Goal: Information Seeking & Learning: Learn about a topic

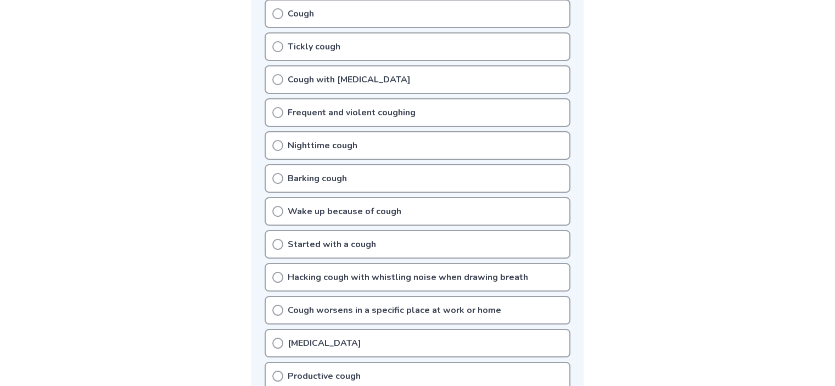
scroll to position [220, 0]
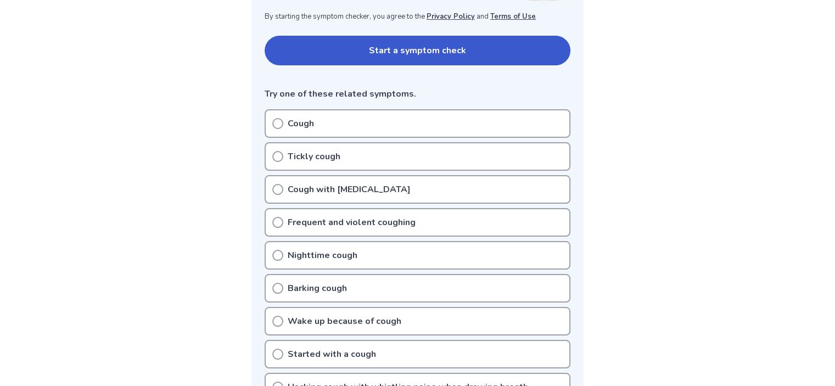
click at [277, 125] on icon at bounding box center [277, 123] width 11 height 11
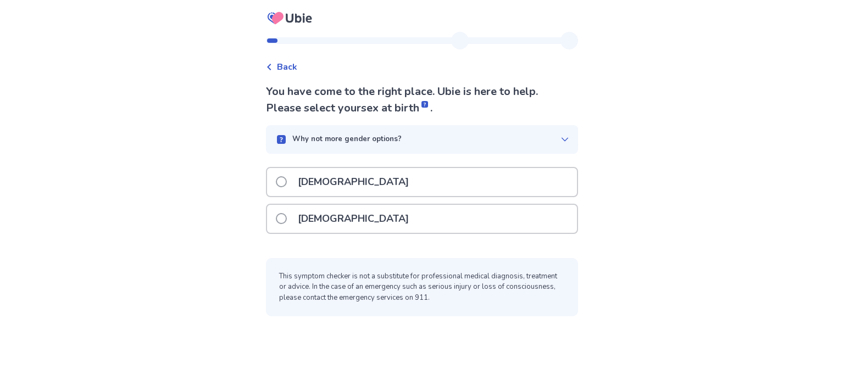
click at [286, 179] on span at bounding box center [281, 181] width 11 height 11
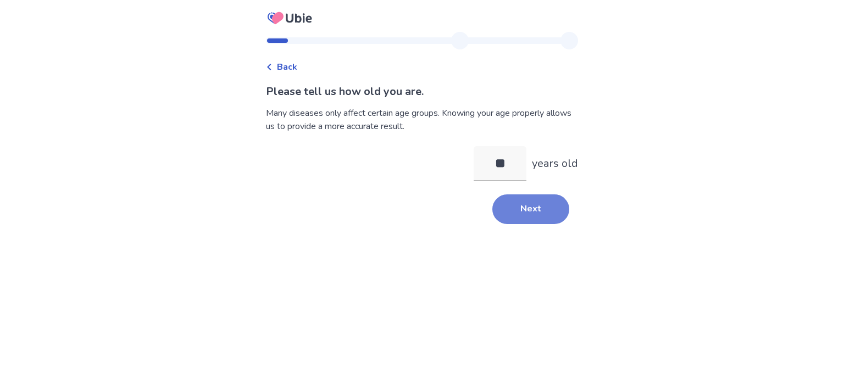
type input "**"
click at [535, 208] on button "Next" at bounding box center [530, 209] width 77 height 30
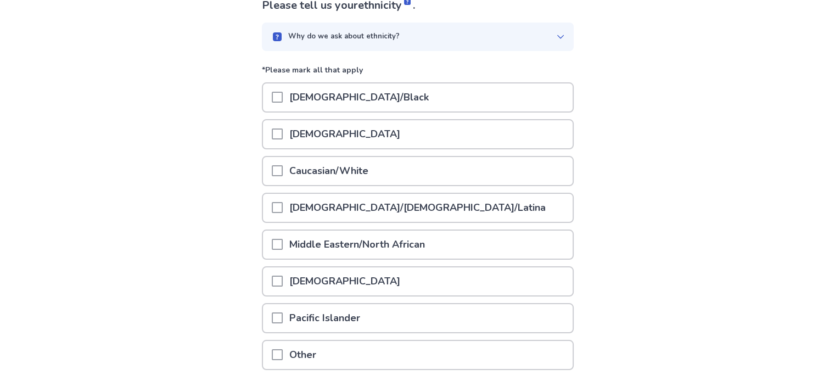
scroll to position [110, 0]
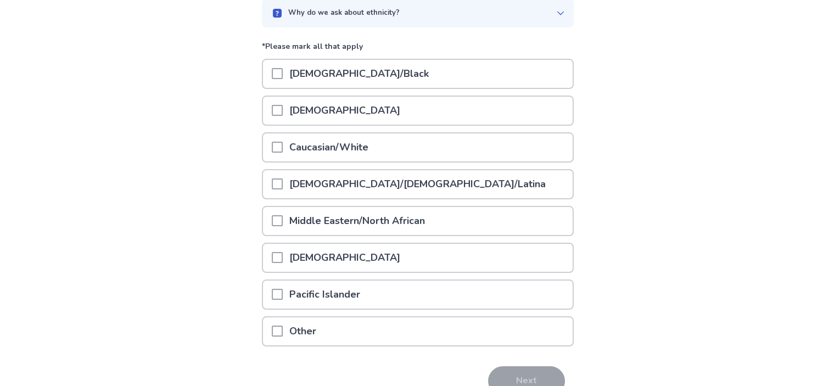
click at [283, 147] on span at bounding box center [277, 147] width 11 height 11
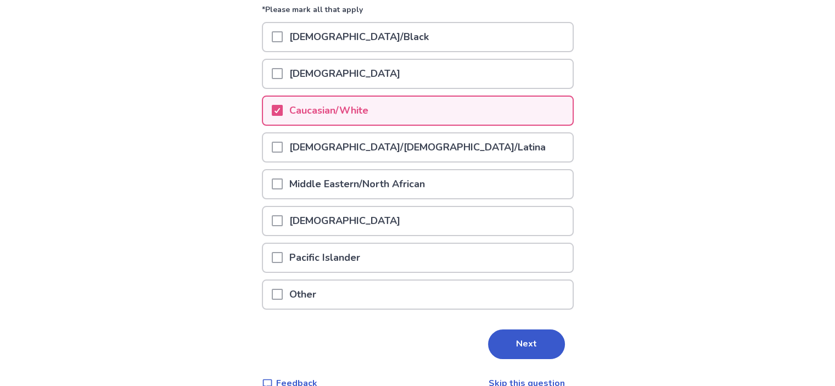
scroll to position [164, 0]
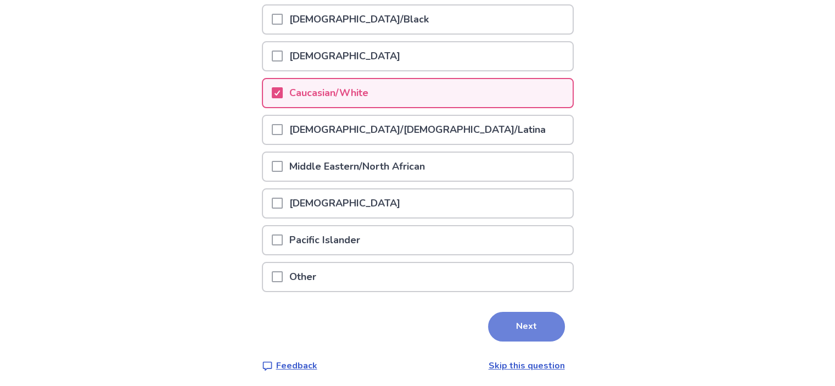
click at [516, 314] on button "Next" at bounding box center [526, 327] width 77 height 30
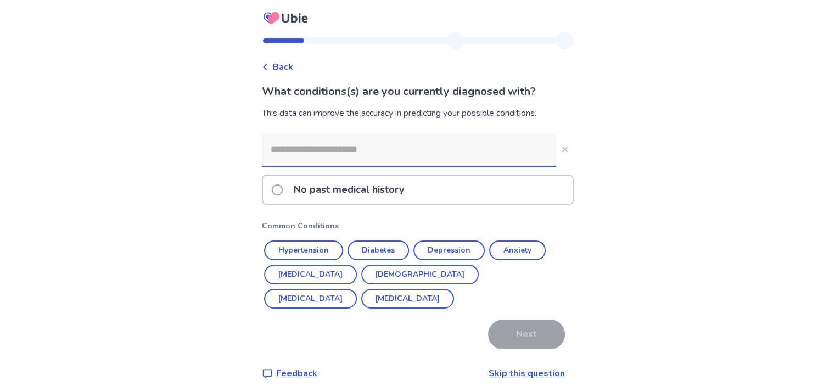
click at [282, 190] on span at bounding box center [277, 190] width 11 height 11
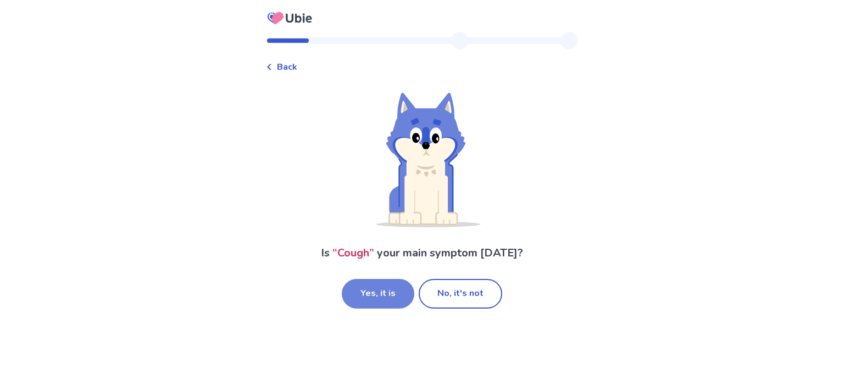
click at [367, 288] on button "Yes, it is" at bounding box center [378, 294] width 73 height 30
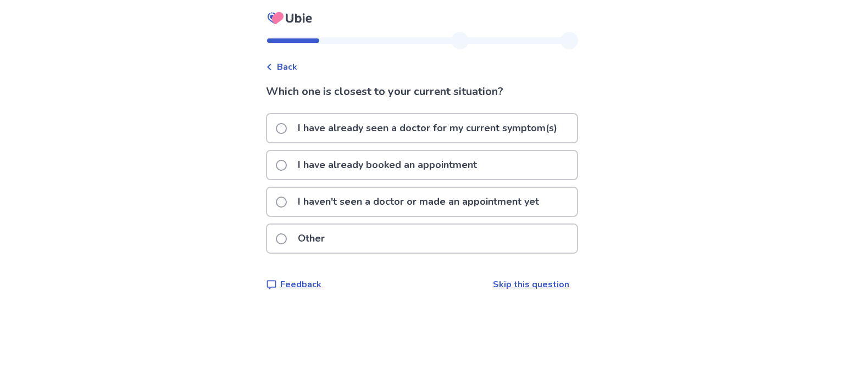
click at [293, 132] on label "I have already seen a doctor for my current symptom(s)" at bounding box center [420, 128] width 288 height 28
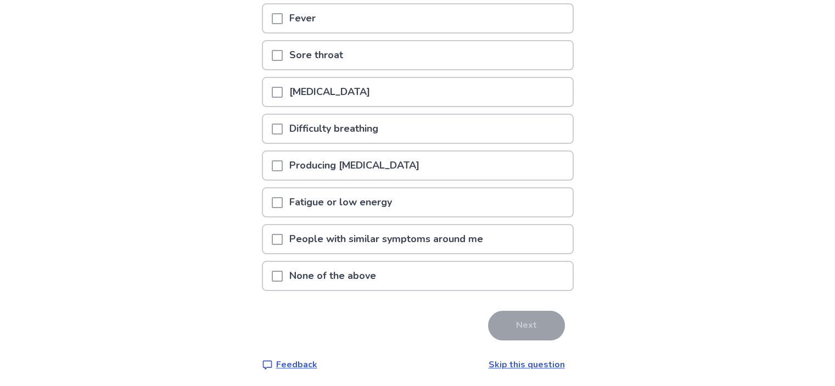
scroll to position [143, 0]
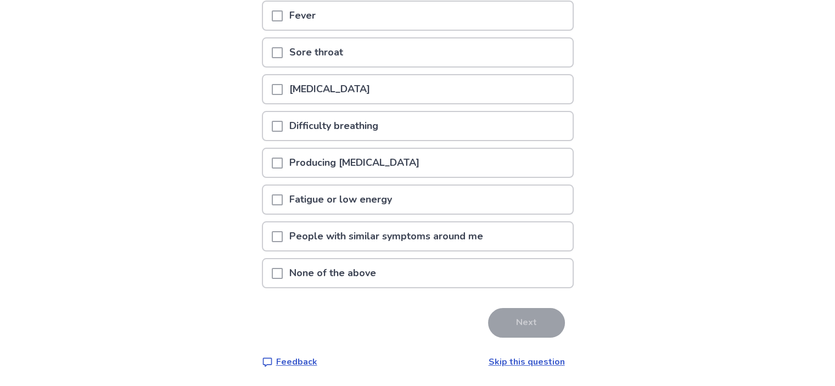
click at [283, 126] on span at bounding box center [277, 126] width 11 height 11
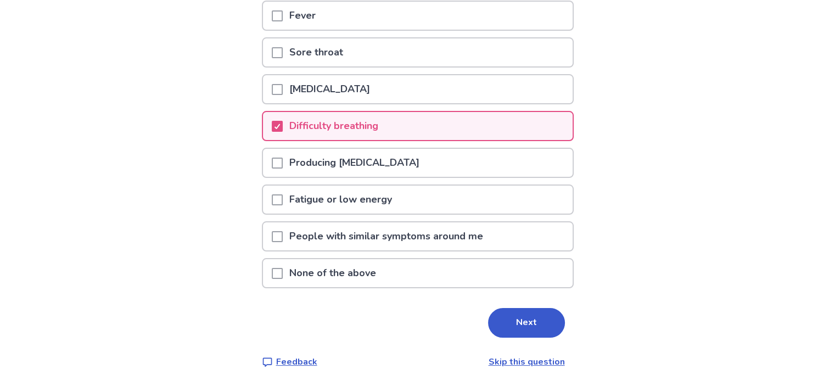
click at [279, 54] on span at bounding box center [277, 52] width 11 height 11
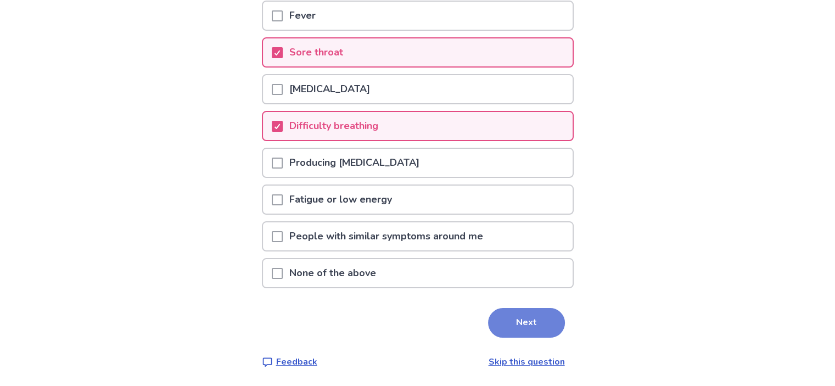
click at [538, 326] on button "Next" at bounding box center [526, 323] width 77 height 30
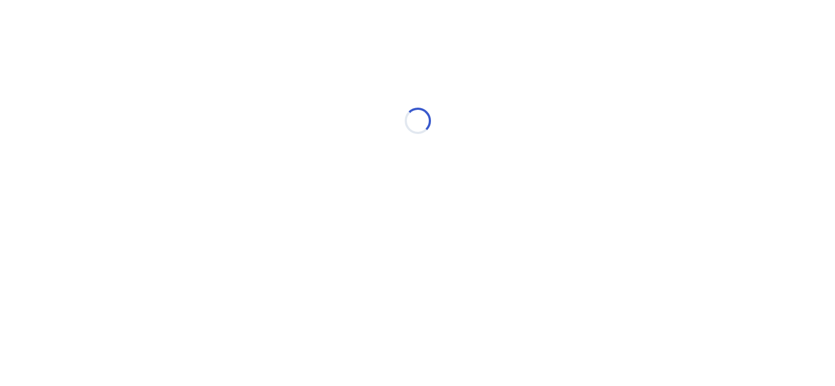
scroll to position [0, 0]
select select "*"
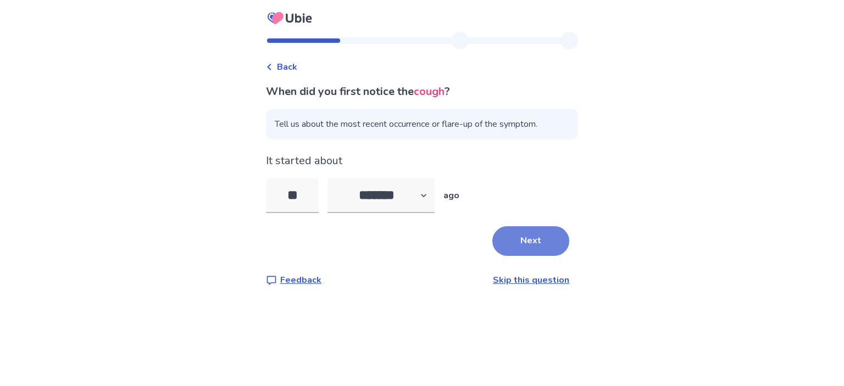
type input "**"
click at [503, 233] on button "Next" at bounding box center [530, 241] width 77 height 30
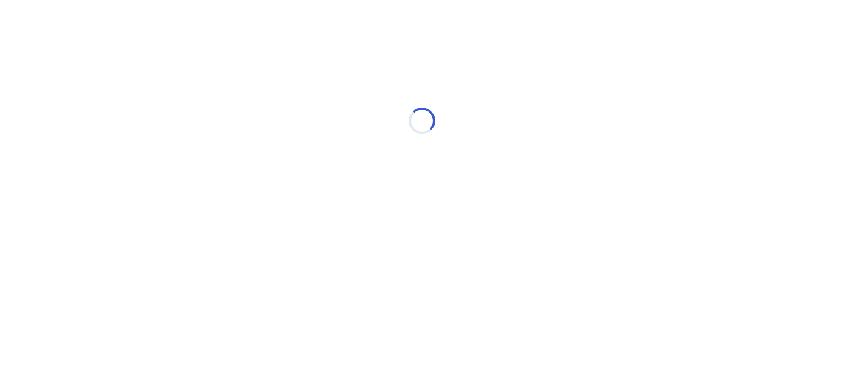
select select "*"
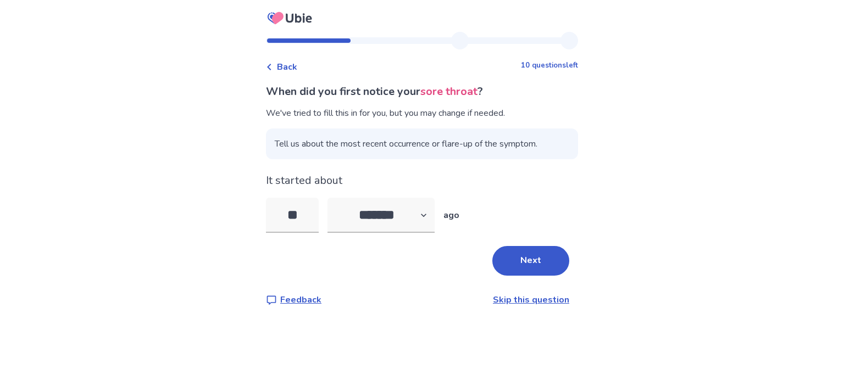
type input "*"
type input "**"
click at [536, 249] on button "Next" at bounding box center [530, 261] width 77 height 30
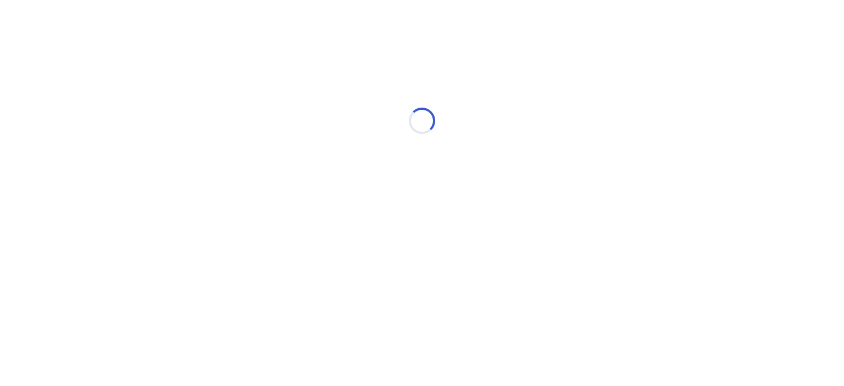
select select "*"
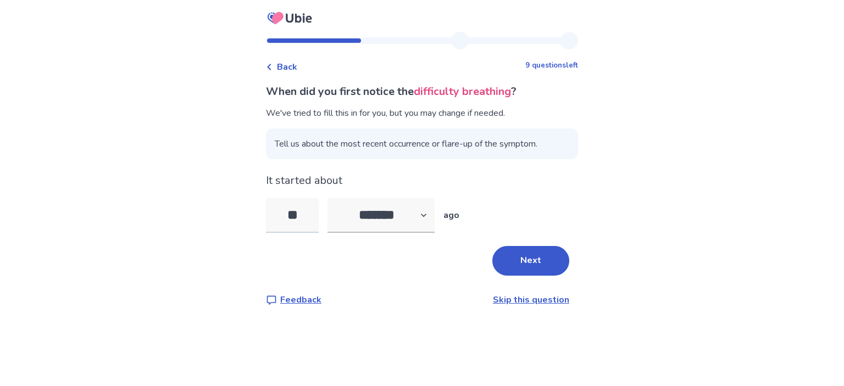
type input "*"
type input "**"
click at [511, 254] on button "Next" at bounding box center [530, 261] width 77 height 30
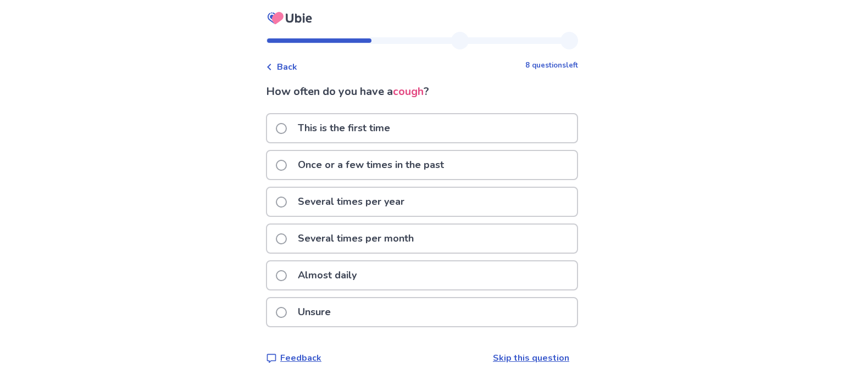
click at [282, 162] on span at bounding box center [281, 165] width 11 height 11
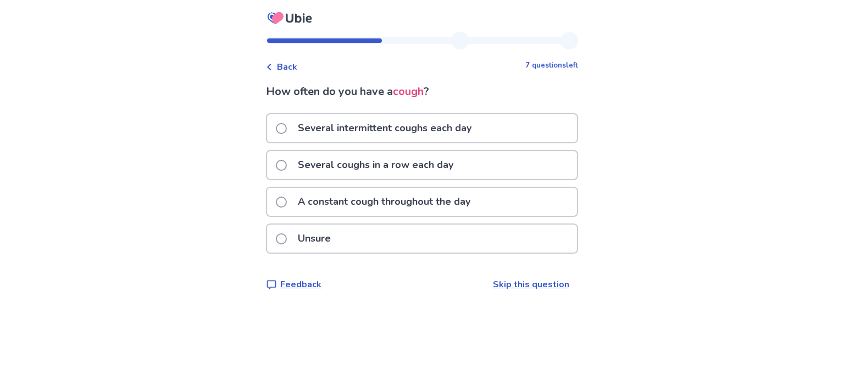
click at [286, 200] on span at bounding box center [281, 202] width 11 height 11
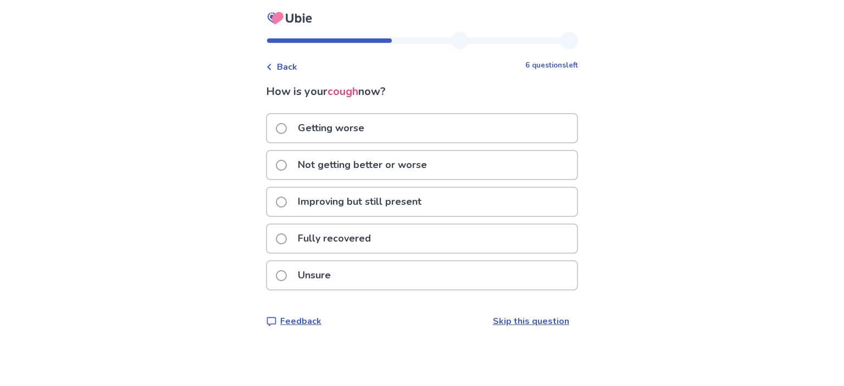
click at [287, 161] on span at bounding box center [281, 165] width 11 height 11
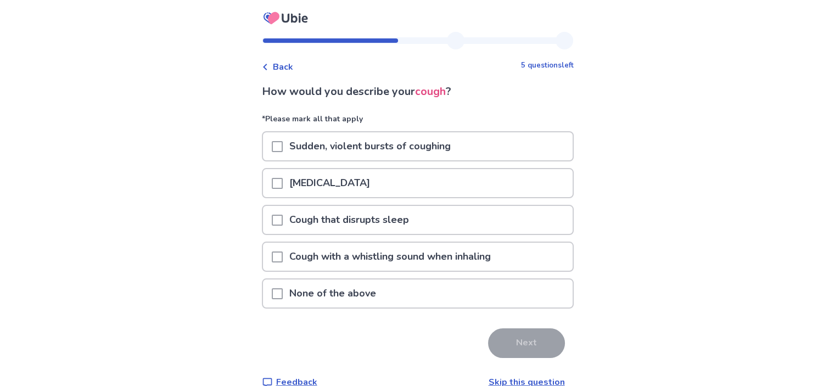
click at [283, 184] on span at bounding box center [277, 183] width 11 height 11
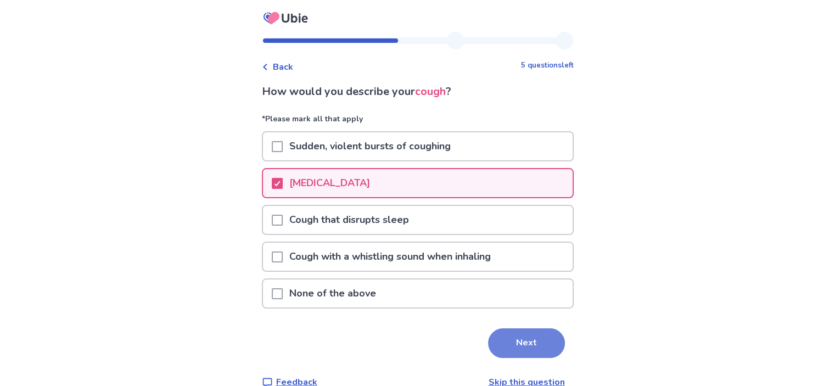
click at [535, 338] on button "Next" at bounding box center [526, 343] width 77 height 30
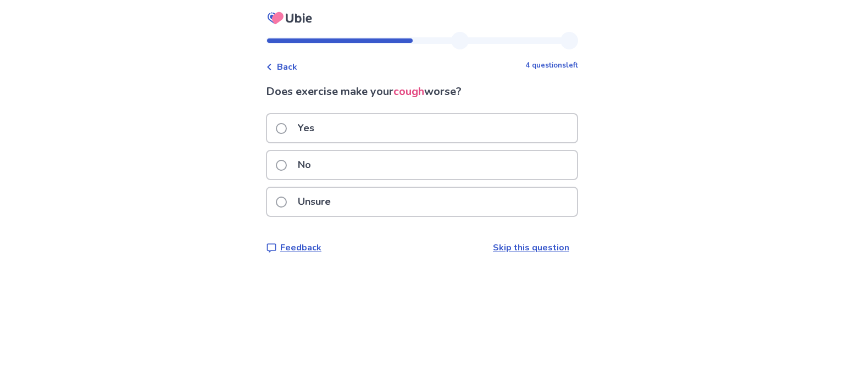
click at [283, 127] on span at bounding box center [281, 128] width 11 height 11
click at [285, 130] on span at bounding box center [281, 128] width 11 height 11
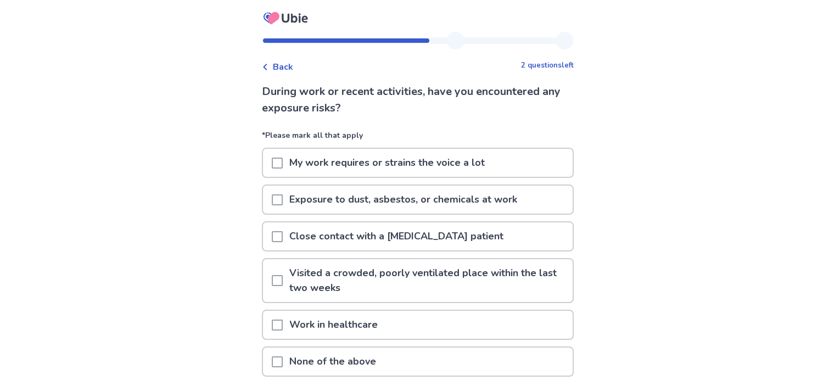
scroll to position [55, 0]
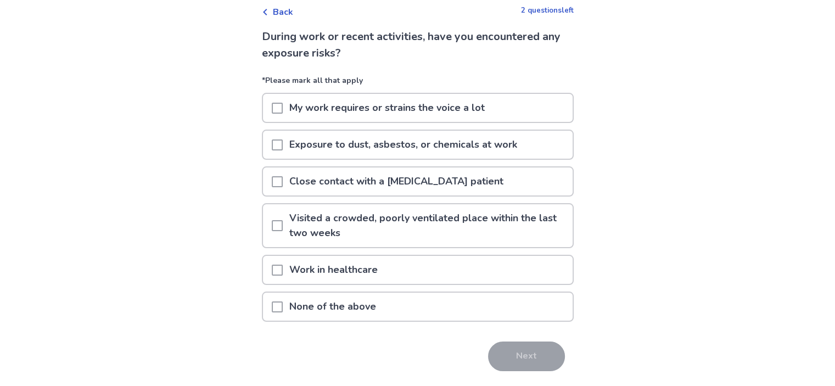
click at [281, 305] on span at bounding box center [277, 307] width 11 height 11
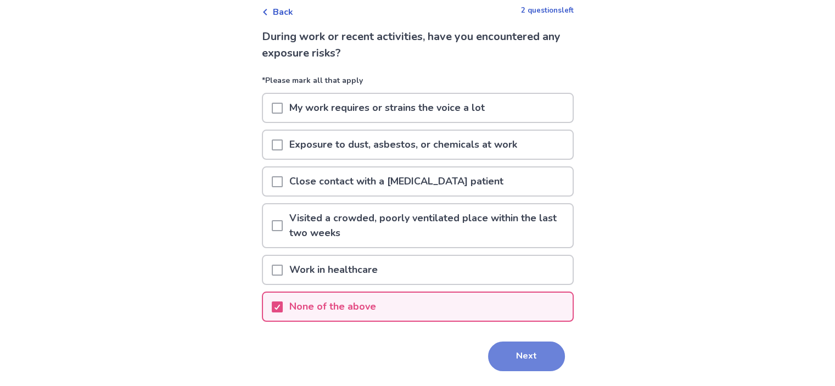
click at [541, 355] on button "Next" at bounding box center [526, 357] width 77 height 30
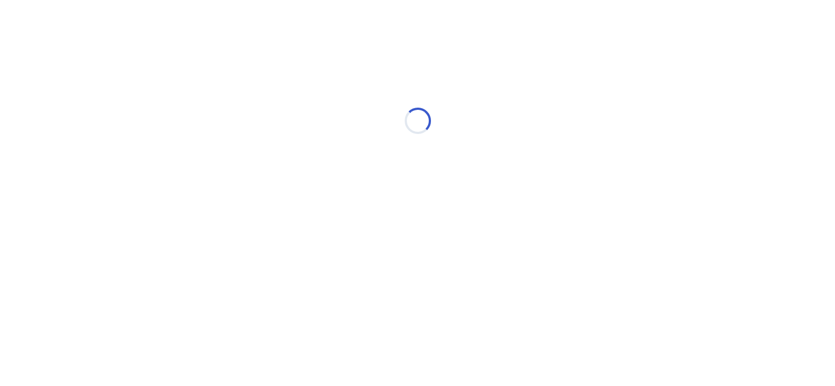
scroll to position [0, 0]
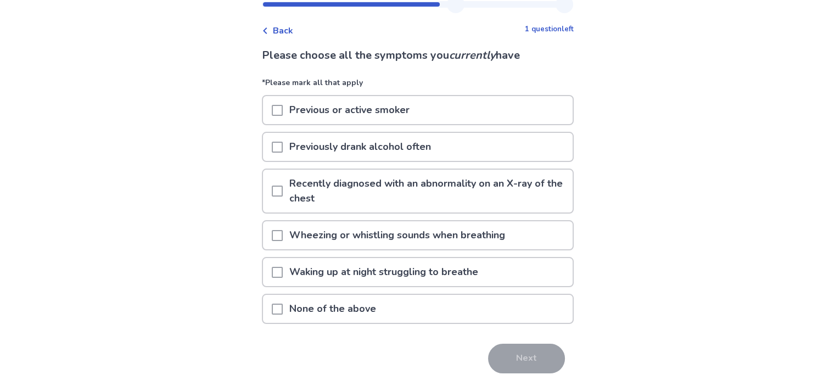
scroll to position [55, 0]
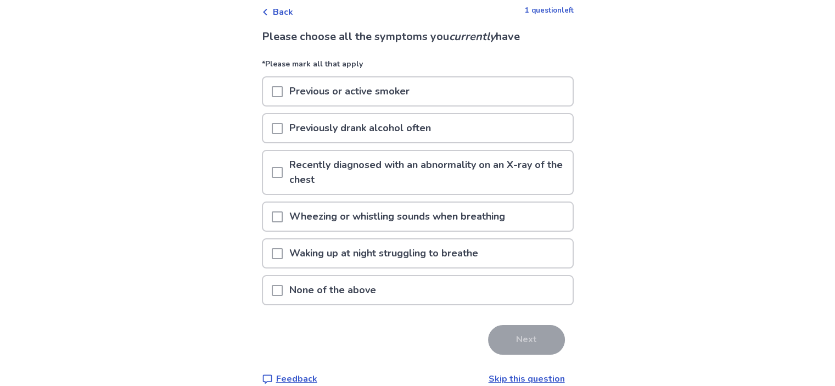
click at [283, 291] on span at bounding box center [277, 290] width 11 height 11
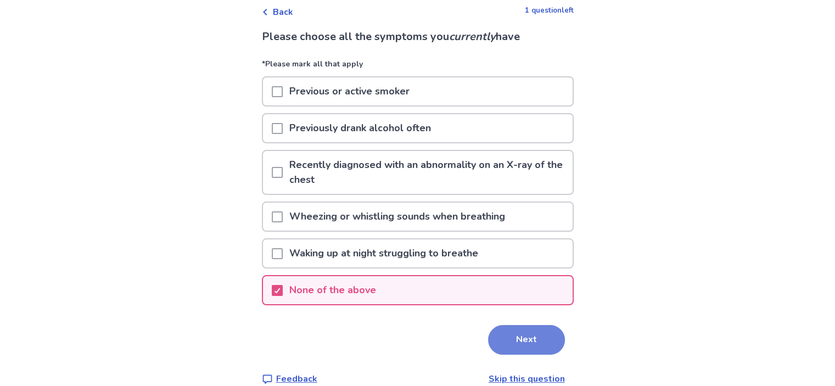
click at [510, 339] on button "Next" at bounding box center [526, 340] width 77 height 30
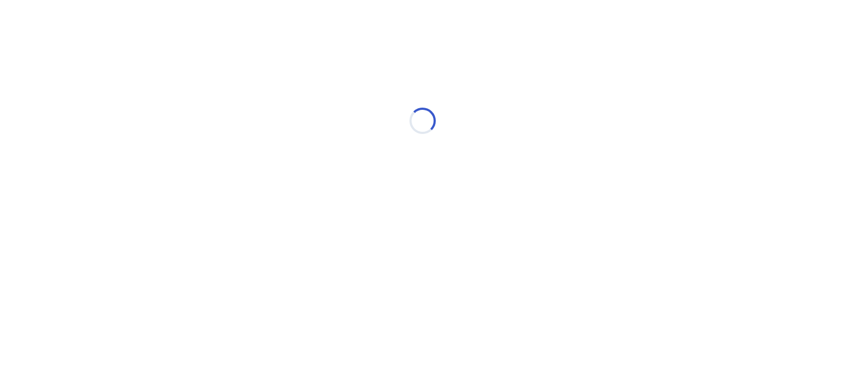
scroll to position [0, 0]
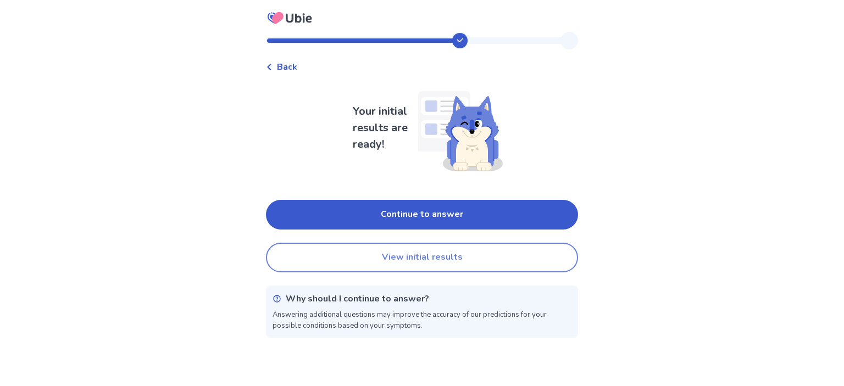
click at [428, 259] on button "View initial results" at bounding box center [422, 258] width 312 height 30
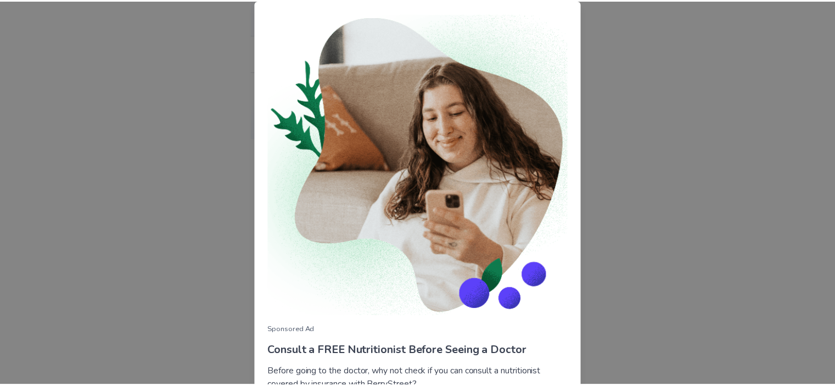
scroll to position [94, 0]
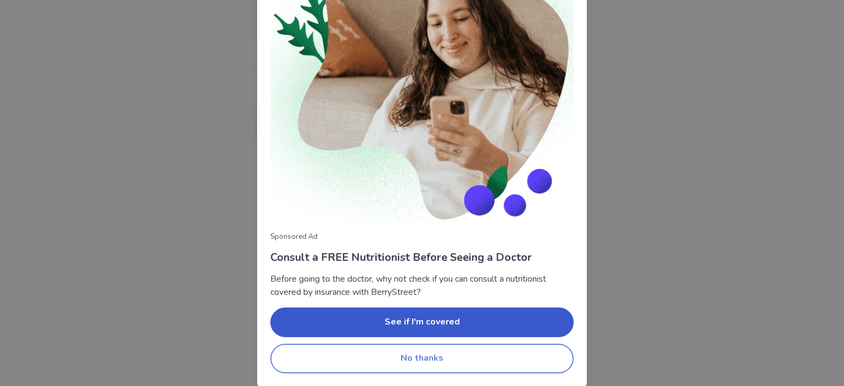
click at [444, 360] on button "No thanks" at bounding box center [421, 359] width 303 height 30
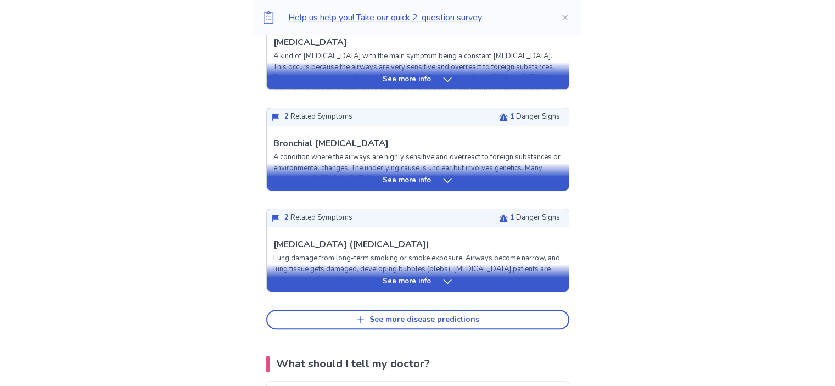
scroll to position [494, 0]
